Goal: Transaction & Acquisition: Purchase product/service

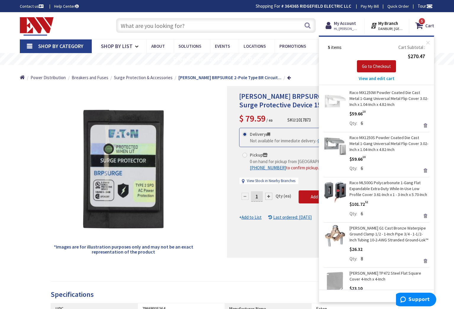
click at [133, 25] on input "text" at bounding box center [216, 25] width 200 height 15
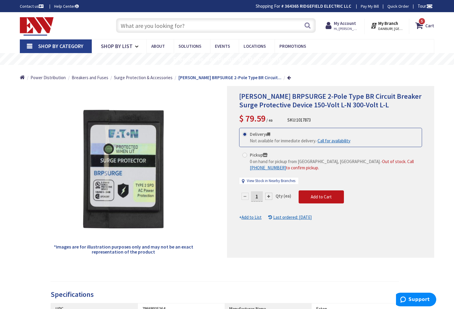
paste input "• Master closet outlet for closet system. Closest system is being installed 9/2…"
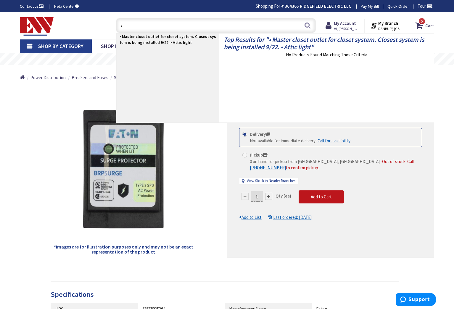
type input "•"
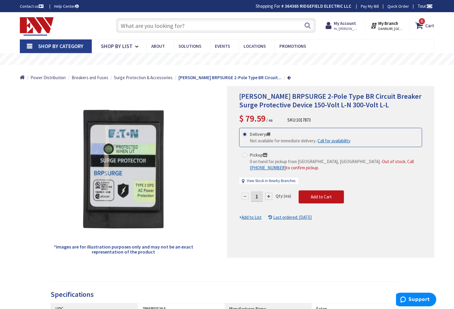
click at [126, 24] on input "text" at bounding box center [216, 25] width 200 height 15
paste input "SYL LED100HIDR8SC2MOG HIDR CORN 121.430/ea 1457.16 COB 100W CCT MOGUL BASE DIM …"
type input "SYL LED100HIDR8SC2MOG HIDR CORN 121.430/ea 1457.16 COB 100W CCT MOGUL BASE DIM …"
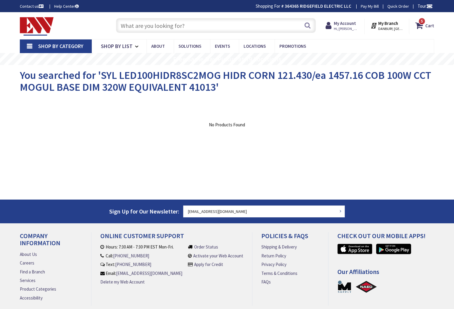
click at [133, 28] on input "text" at bounding box center [216, 25] width 200 height 15
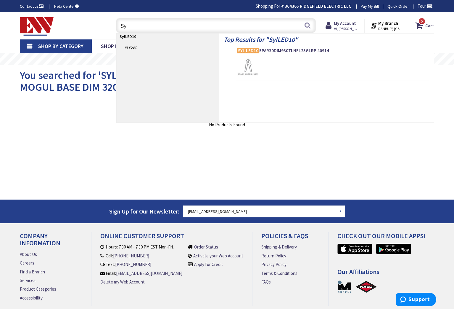
type input "S"
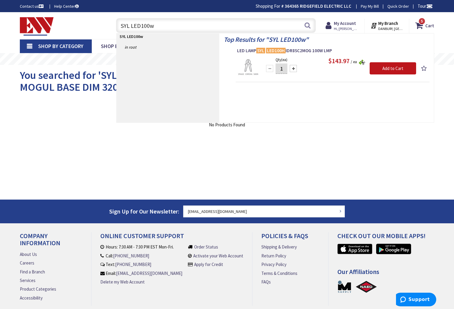
type input "SYL LED100w"
